Goal: Task Accomplishment & Management: Use online tool/utility

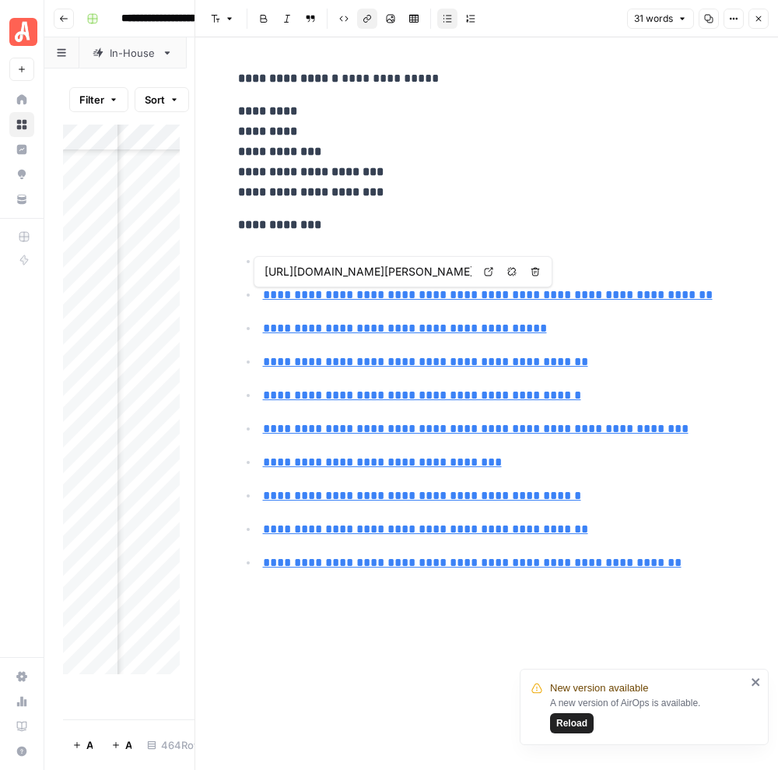
scroll to position [9048, 750]
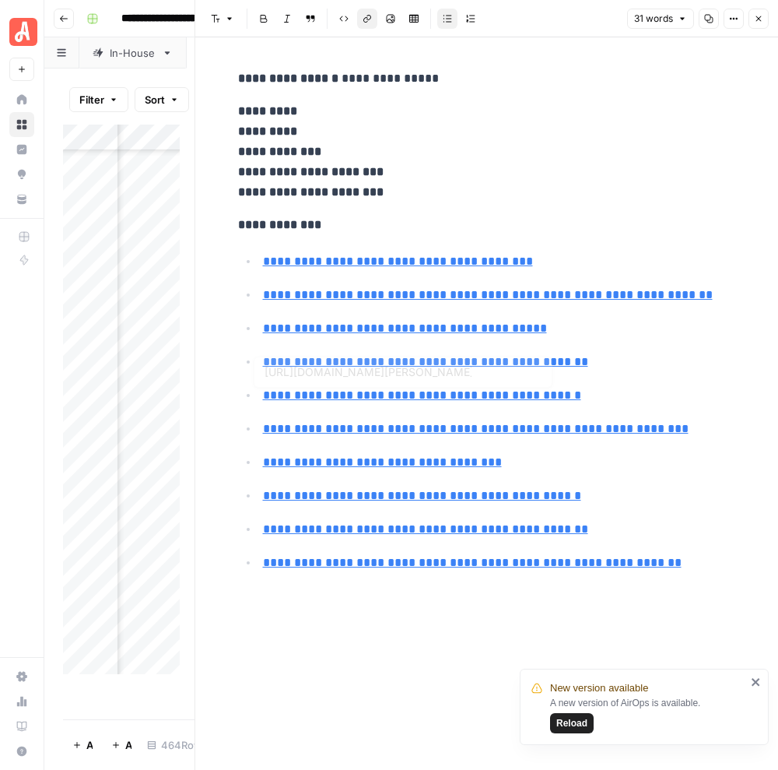
type input "[URL][DOMAIN_NAME]"
click at [567, 434] on link "**********" at bounding box center [476, 429] width 426 height 12
click at [454, 430] on link "**********" at bounding box center [476, 429] width 426 height 12
click at [532, 427] on link "**********" at bounding box center [476, 429] width 426 height 12
click at [757, 23] on button "Close" at bounding box center [759, 19] width 20 height 20
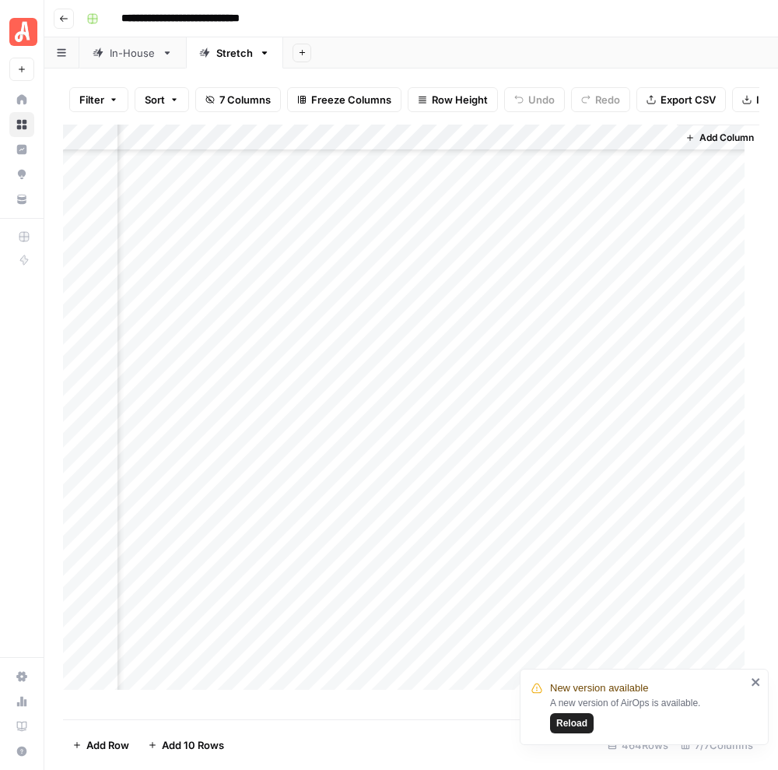
click at [297, 264] on div "Add Column" at bounding box center [411, 415] width 697 height 580
click at [286, 262] on div "Add Column" at bounding box center [411, 415] width 697 height 580
click at [315, 297] on div "Add Column" at bounding box center [411, 415] width 697 height 580
click at [339, 260] on div "Add Column" at bounding box center [411, 415] width 697 height 580
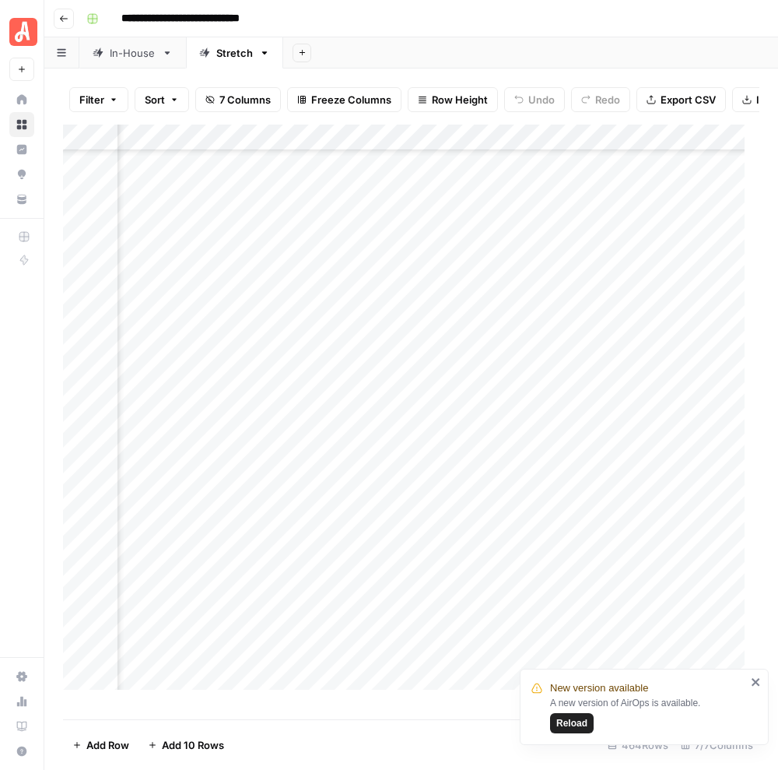
scroll to position [8972, 372]
click at [669, 336] on div "Add Column" at bounding box center [411, 415] width 697 height 580
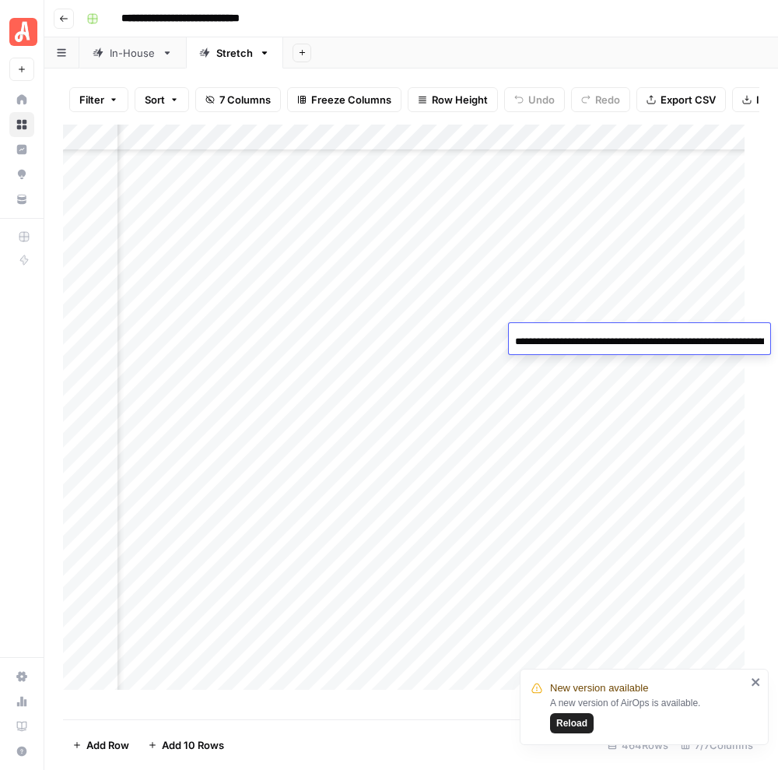
scroll to position [0, 227]
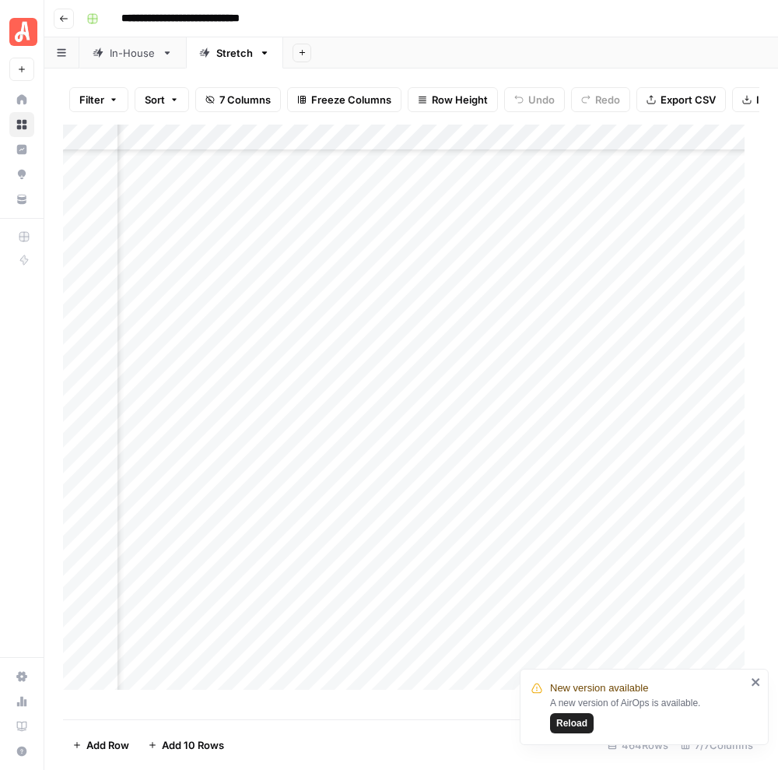
click at [688, 392] on div "Add Column" at bounding box center [411, 415] width 697 height 580
click at [719, 336] on div "Add Column" at bounding box center [411, 415] width 697 height 580
click at [579, 364] on div "Add Column" at bounding box center [411, 415] width 697 height 580
click at [589, 367] on div "Add Column" at bounding box center [411, 415] width 697 height 580
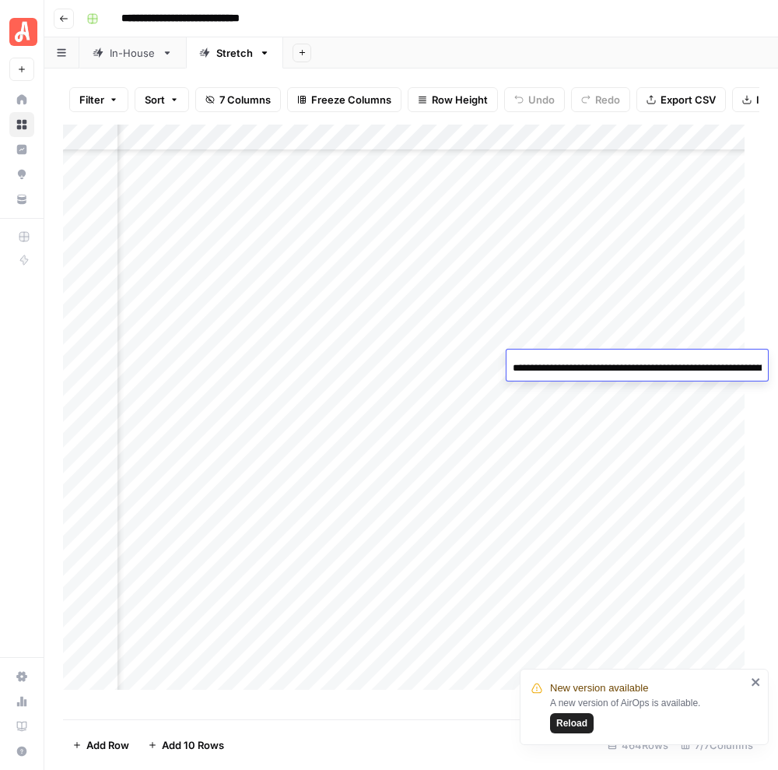
scroll to position [0, 230]
click at [589, 367] on input "**********" at bounding box center [637, 368] width 249 height 19
click at [464, 357] on div "Add Column" at bounding box center [411, 415] width 697 height 580
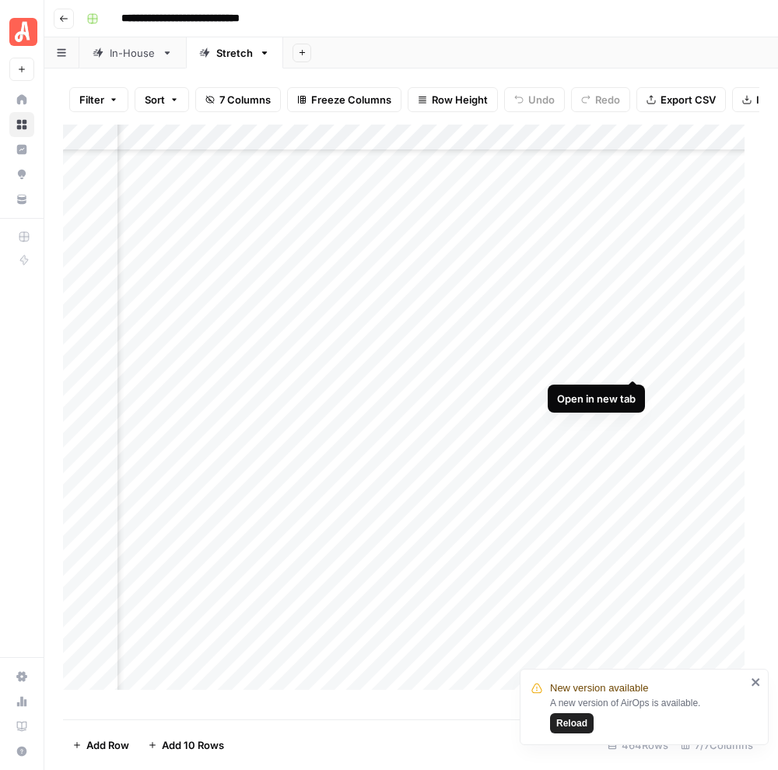
click at [633, 364] on div "Add Column" at bounding box center [411, 415] width 697 height 580
